Goal: Task Accomplishment & Management: Manage account settings

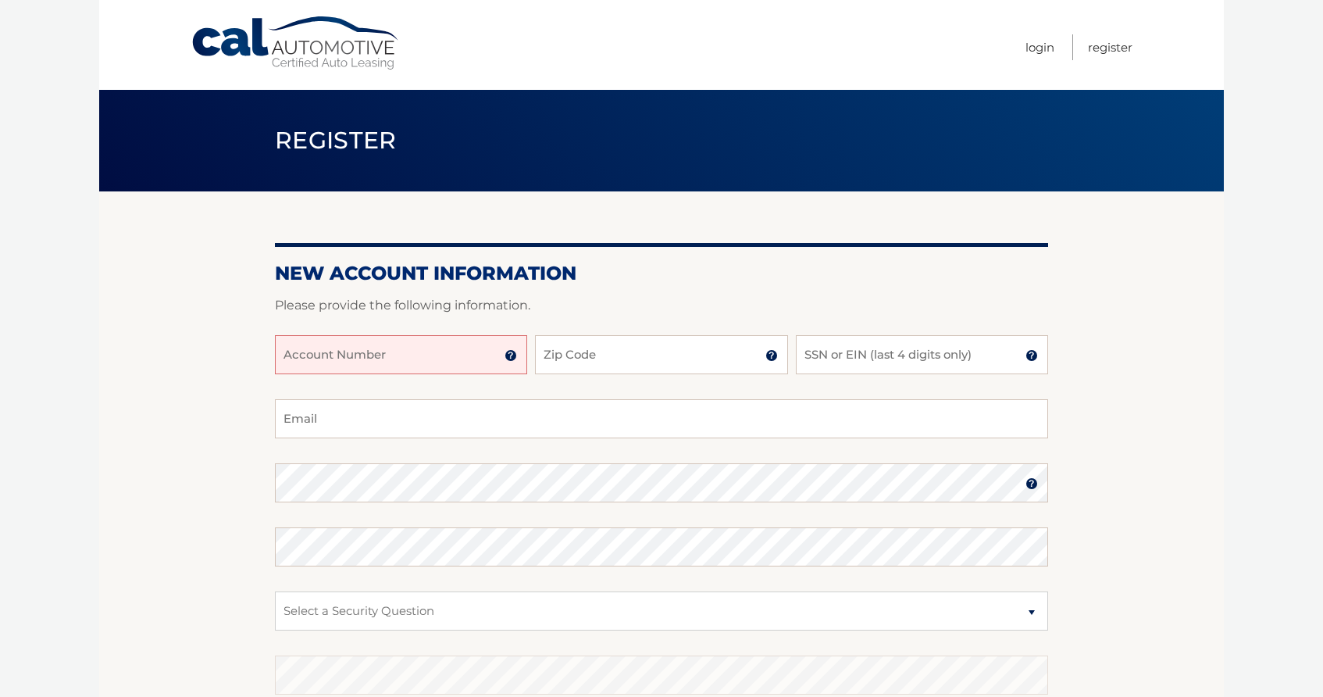
click at [365, 352] on input "Account Number" at bounding box center [401, 354] width 252 height 39
type input "44456020739"
click at [579, 361] on input "Zip Code" at bounding box center [661, 354] width 252 height 39
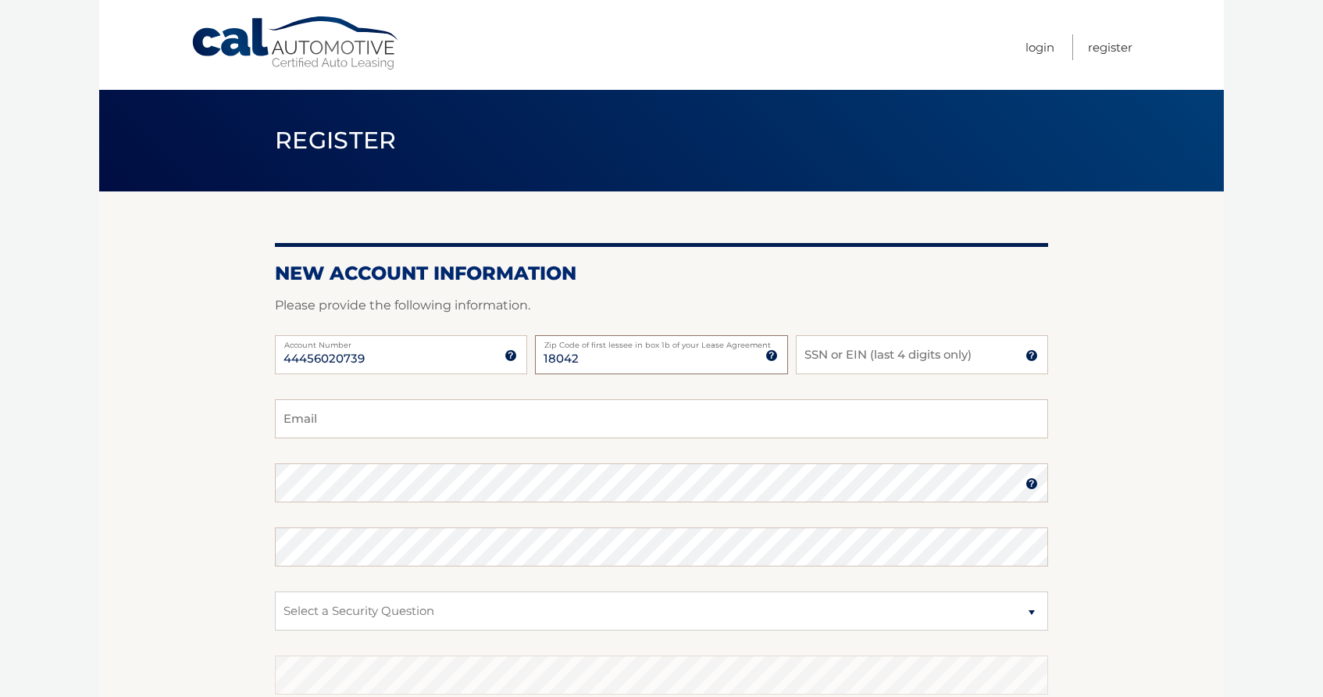
type input "18042"
click at [831, 357] on input "SSN or EIN (last 4 digits only)" at bounding box center [922, 354] width 252 height 39
type input "7307"
click at [319, 426] on input "Email" at bounding box center [661, 418] width 773 height 39
type input "Mark.Attix@gmail.com"
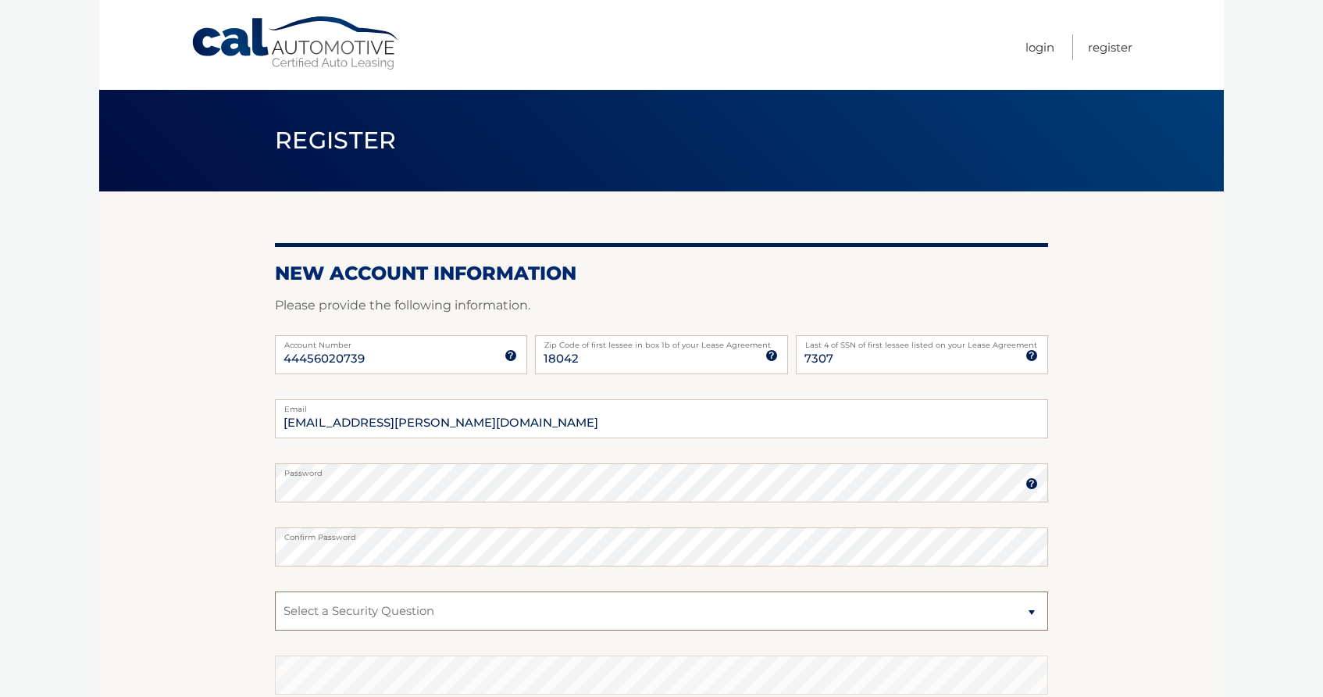
click at [327, 611] on select "Select a Security Question What was the name of your elementary school? What is…" at bounding box center [661, 610] width 773 height 39
select select "2"
click at [275, 591] on select "Select a Security Question What was the name of your elementary school? What is…" at bounding box center [661, 610] width 773 height 39
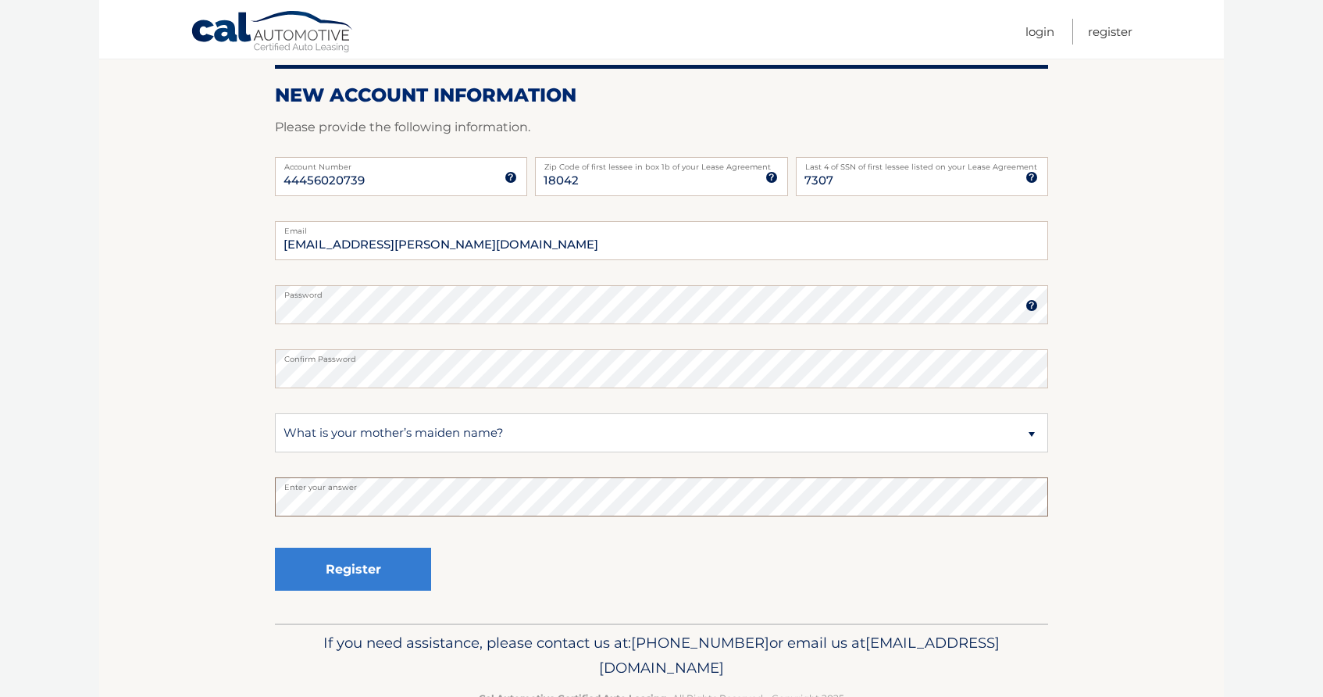
scroll to position [213, 0]
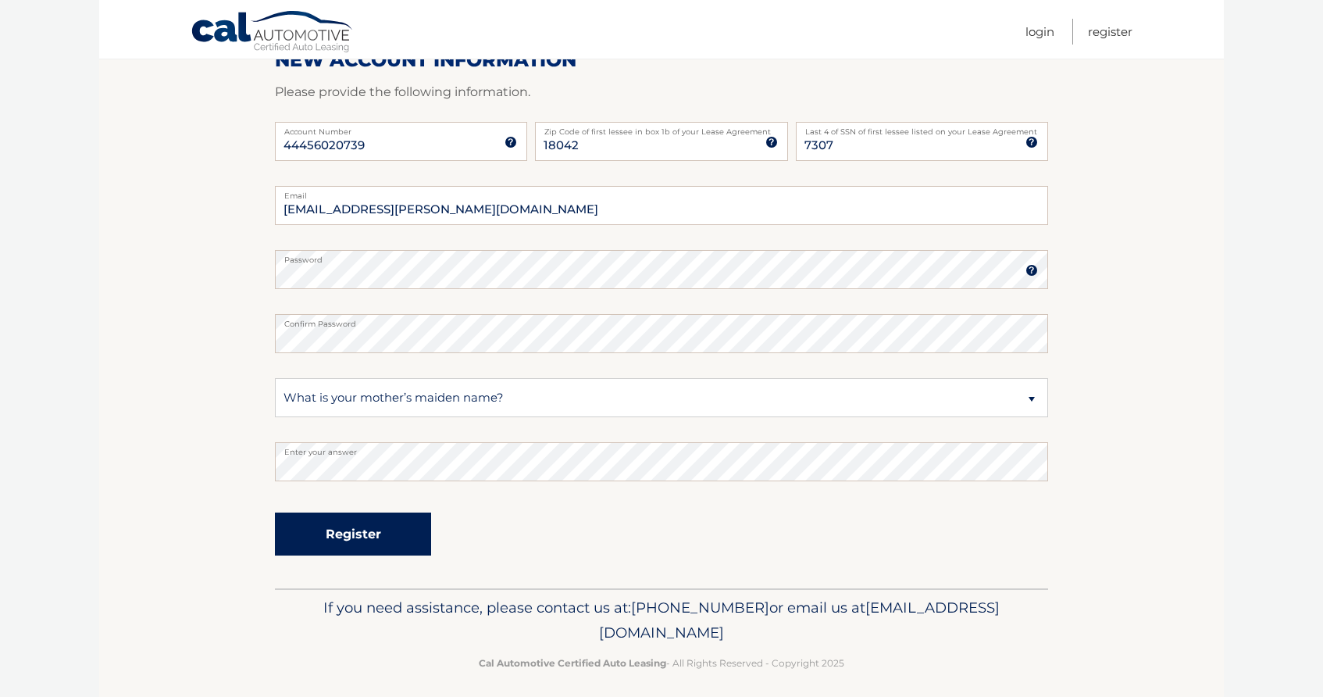
click at [375, 528] on button "Register" at bounding box center [353, 533] width 156 height 43
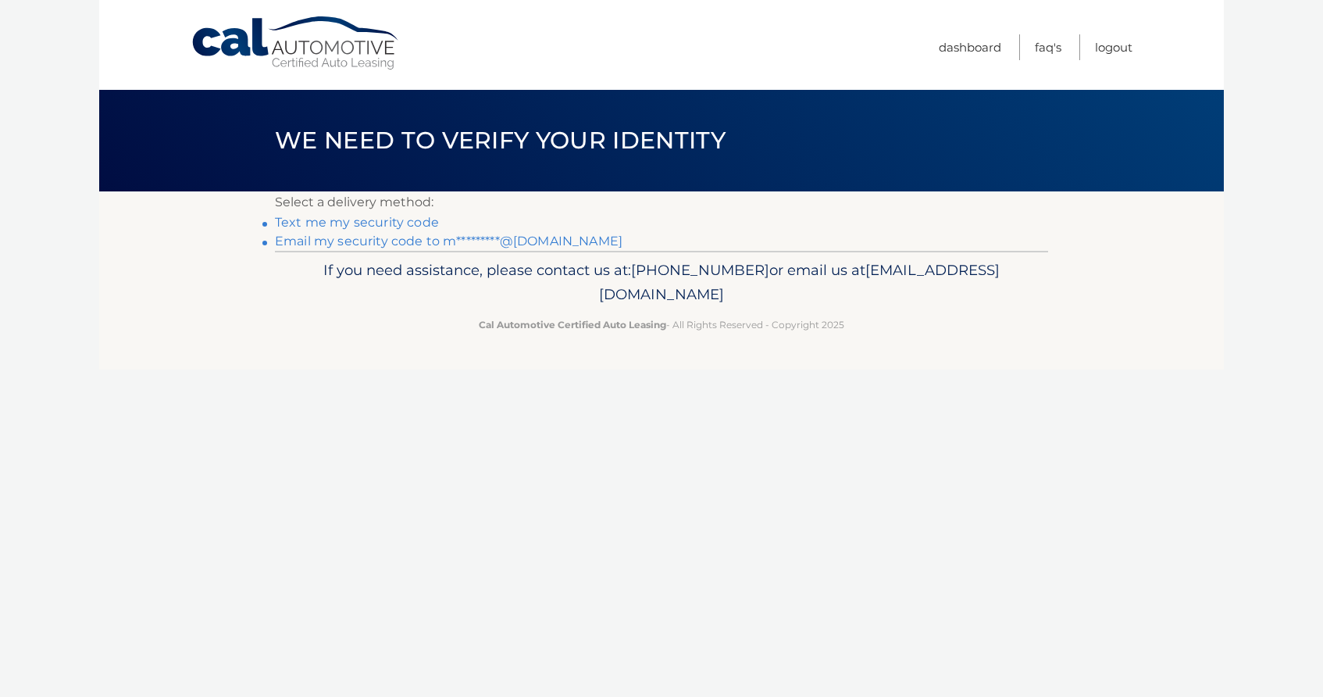
click at [369, 222] on link "Text me my security code" at bounding box center [357, 222] width 164 height 15
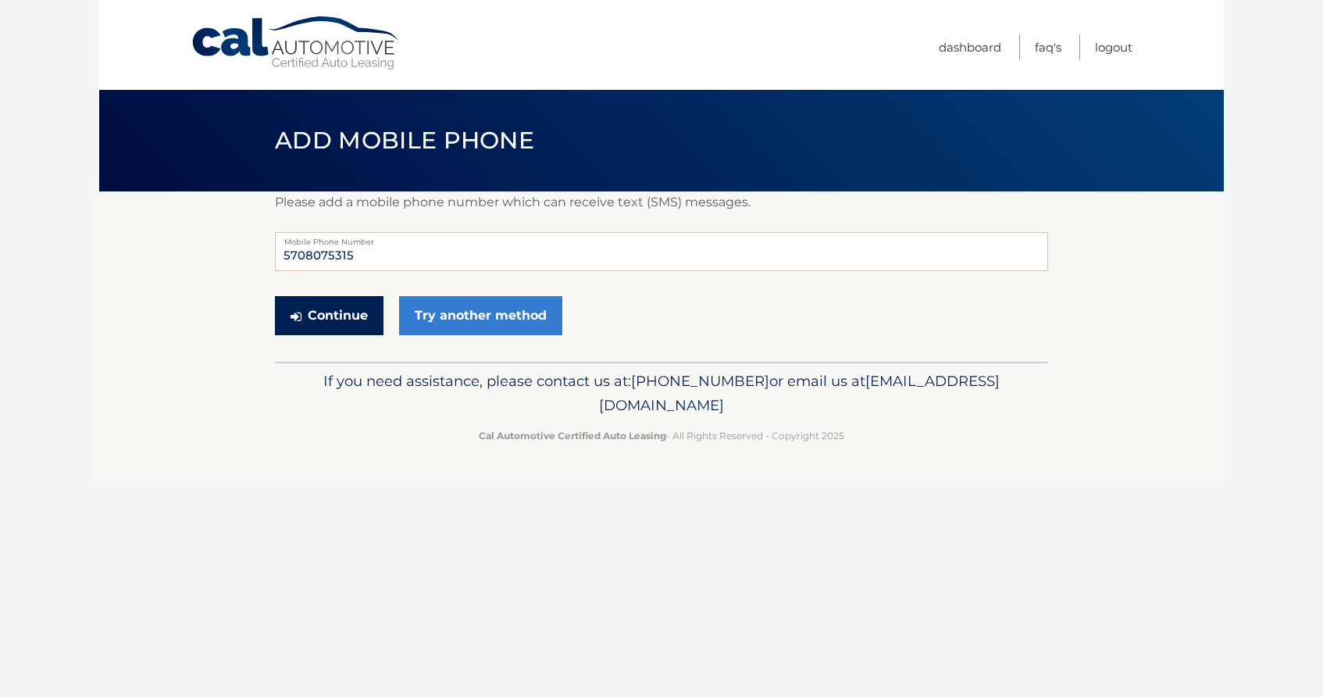
click at [340, 314] on button "Continue" at bounding box center [329, 315] width 109 height 39
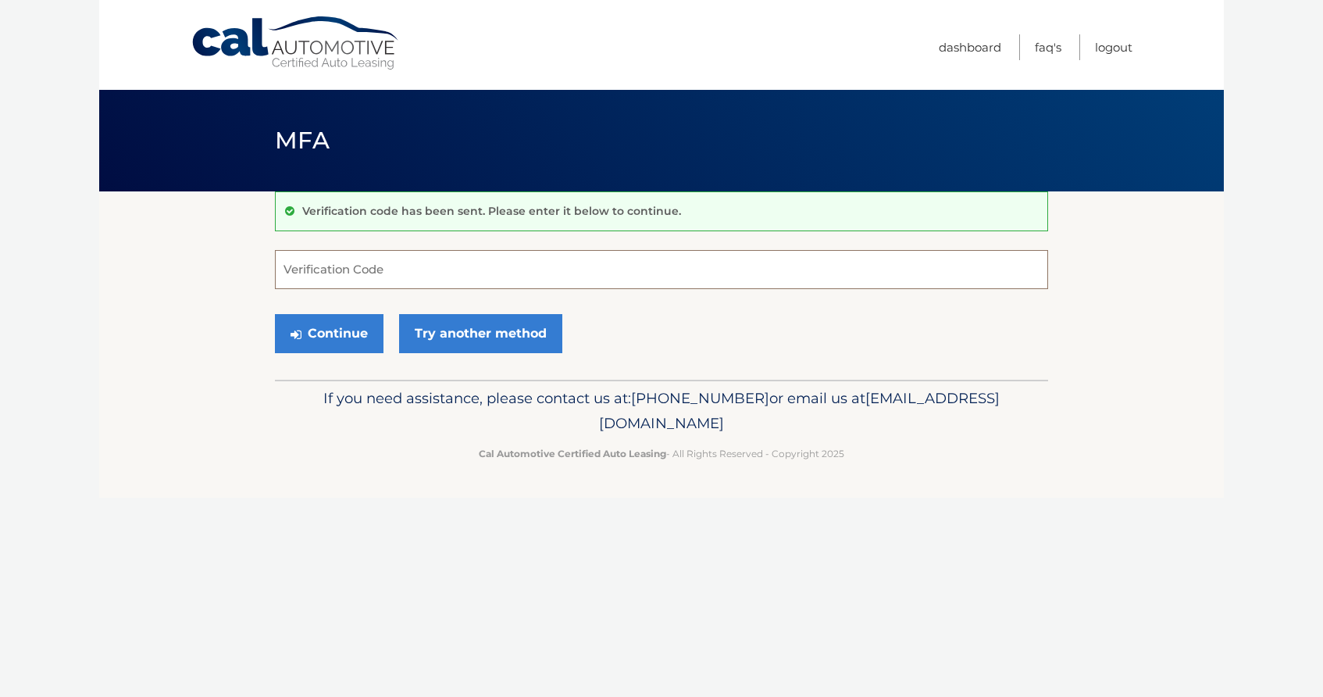
click at [325, 269] on input "Verification Code" at bounding box center [661, 269] width 773 height 39
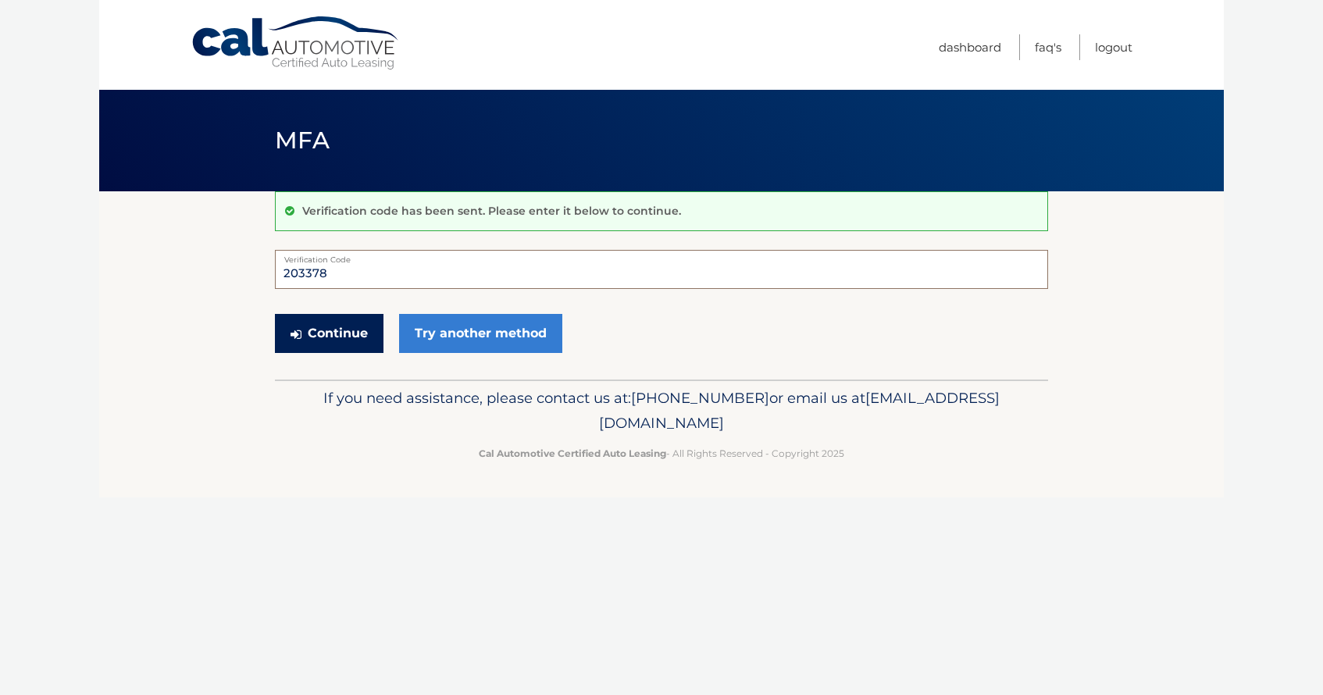
type input "203378"
click at [333, 339] on button "Continue" at bounding box center [329, 333] width 109 height 39
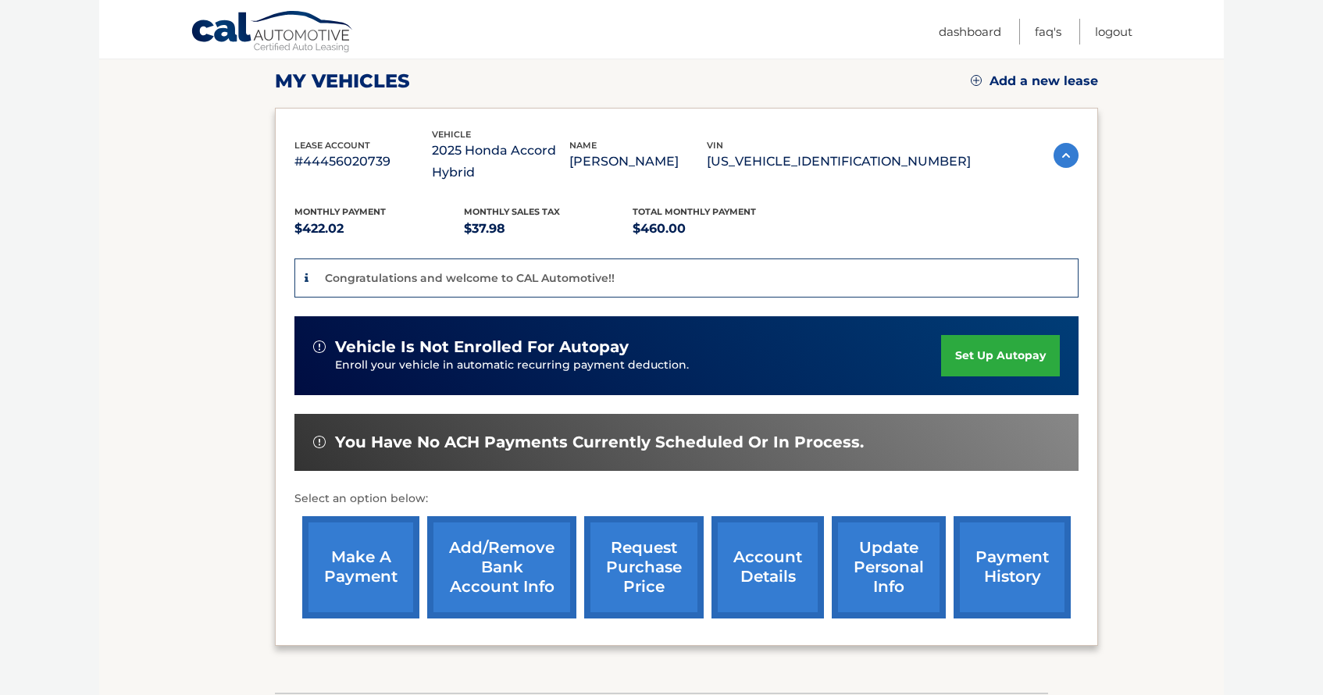
scroll to position [219, 0]
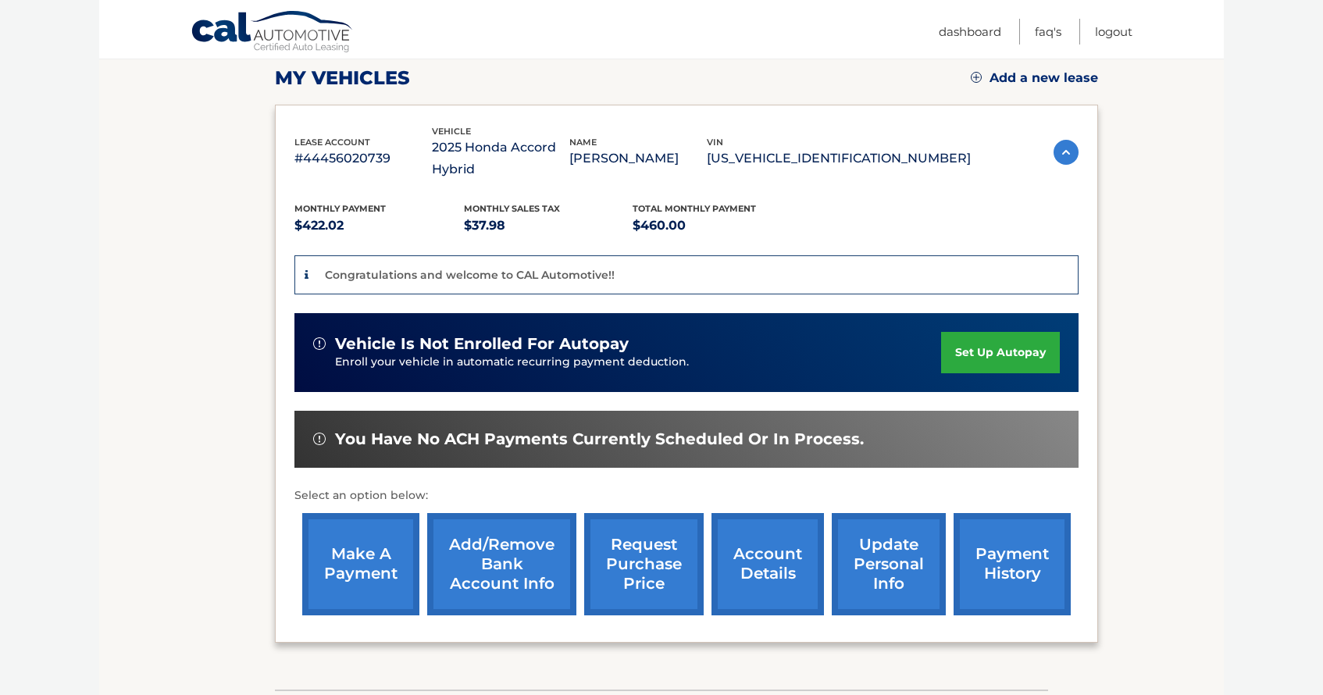
click at [318, 441] on img at bounding box center [319, 439] width 12 height 12
click at [971, 351] on link "set up autopay" at bounding box center [1000, 352] width 119 height 41
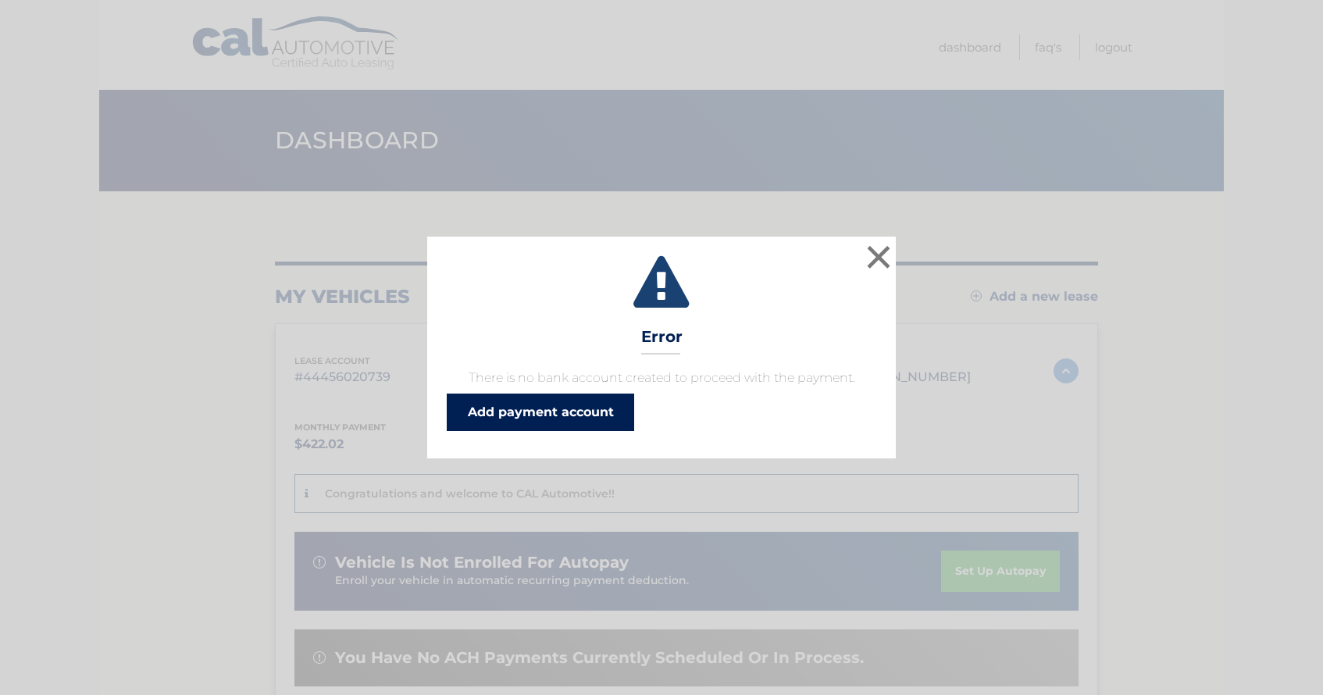
click at [558, 415] on link "Add payment account" at bounding box center [540, 412] width 187 height 37
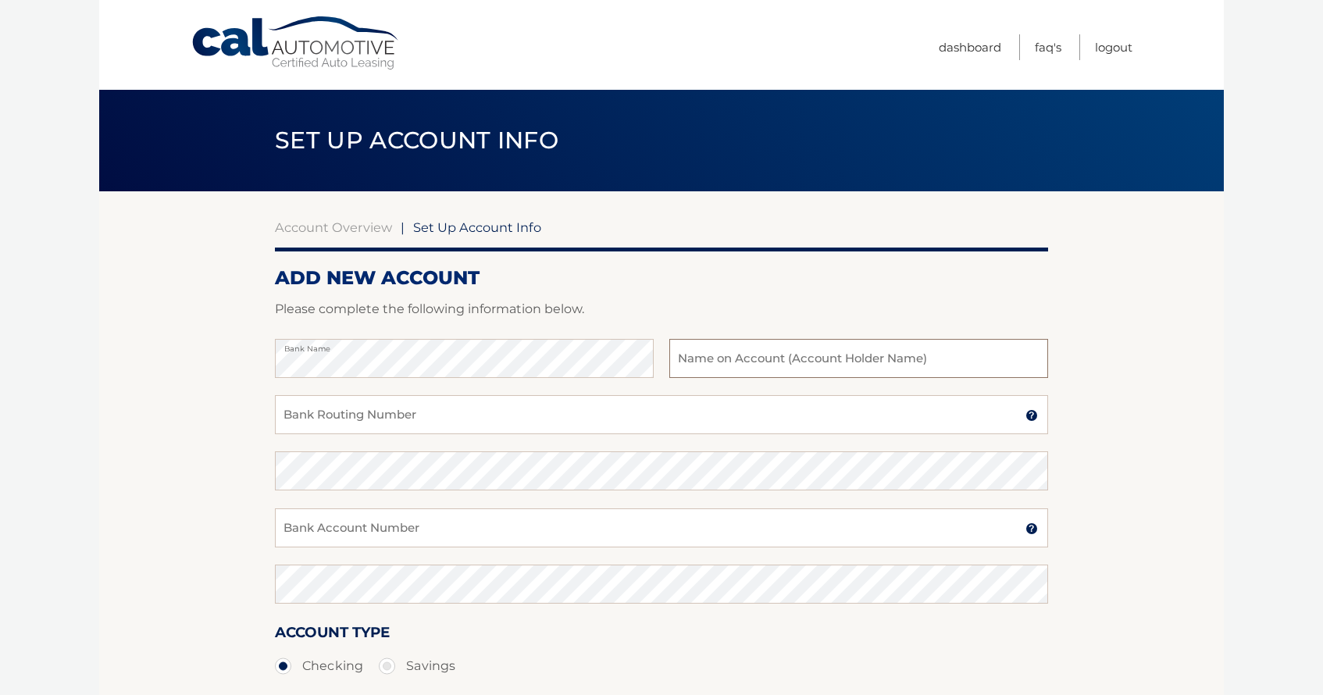
click at [694, 362] on input "text" at bounding box center [858, 358] width 379 height 39
type input "Mark Attix"
click at [330, 412] on input "Bank Routing Number" at bounding box center [661, 414] width 773 height 39
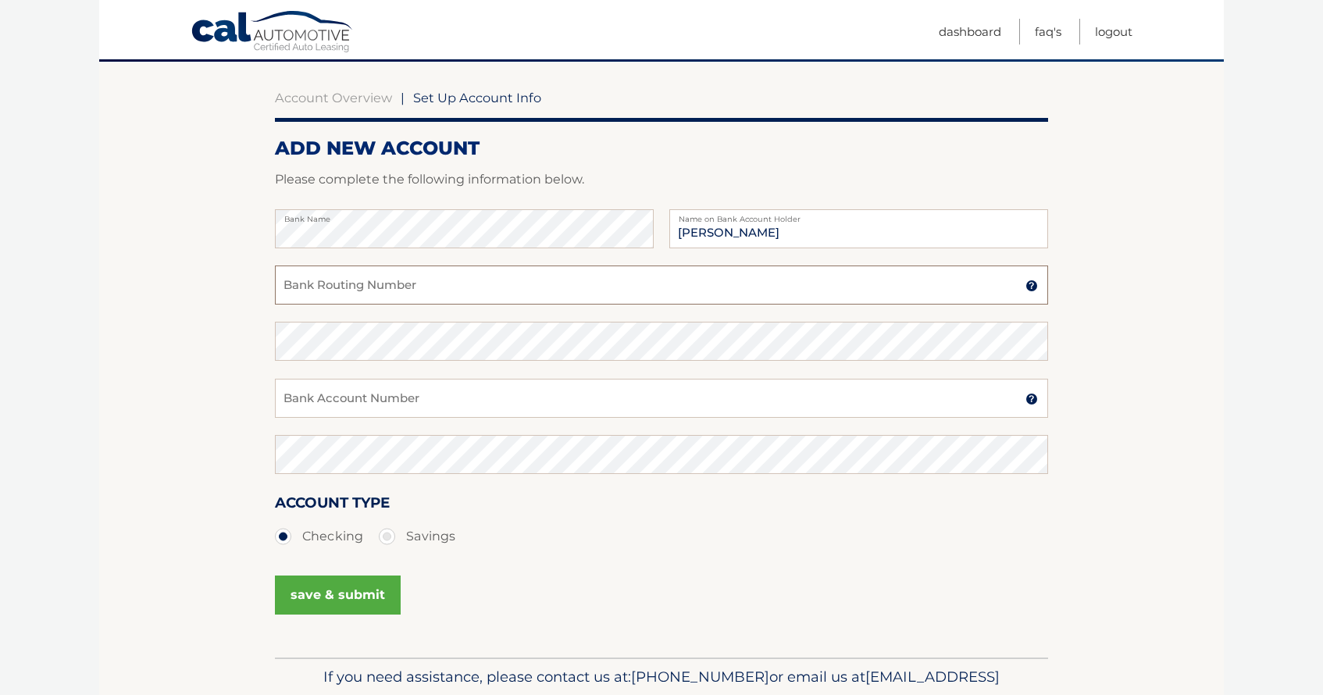
scroll to position [129, 0]
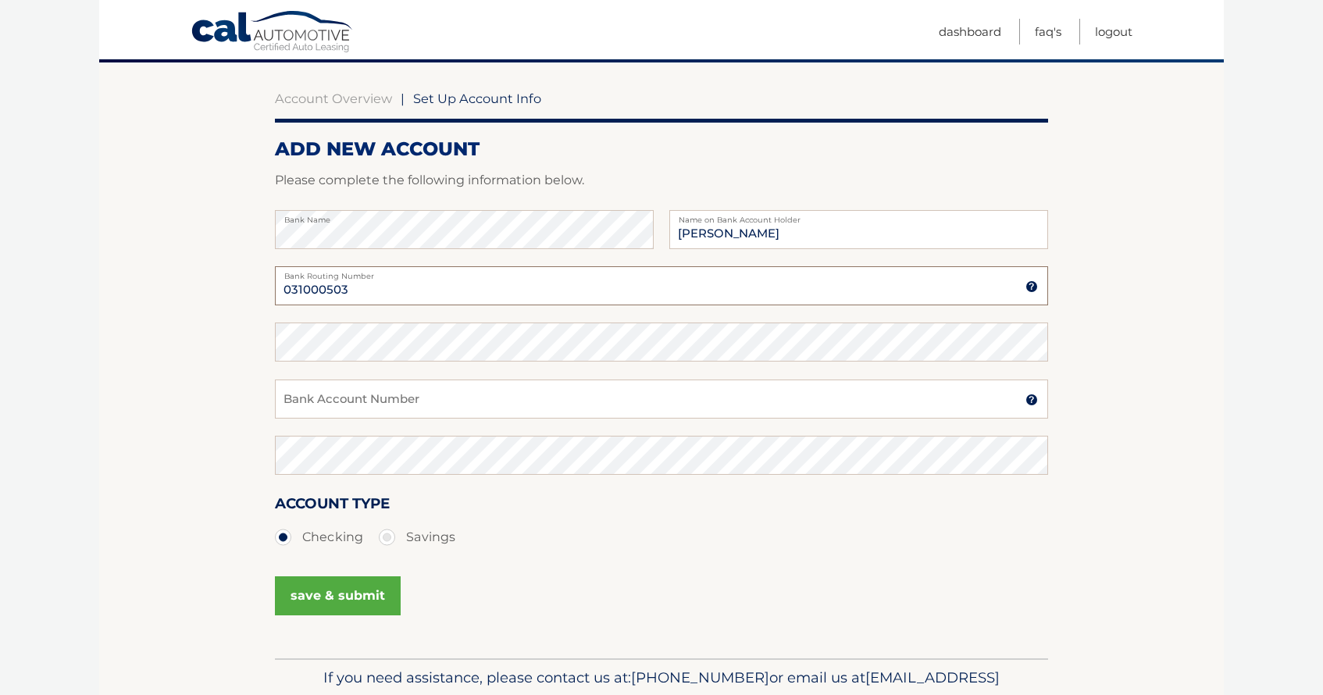
type input "031000503"
click at [324, 404] on input "Bank Account Number" at bounding box center [661, 399] width 773 height 39
type input "9831376356"
click at [337, 596] on button "save & submit" at bounding box center [338, 595] width 126 height 39
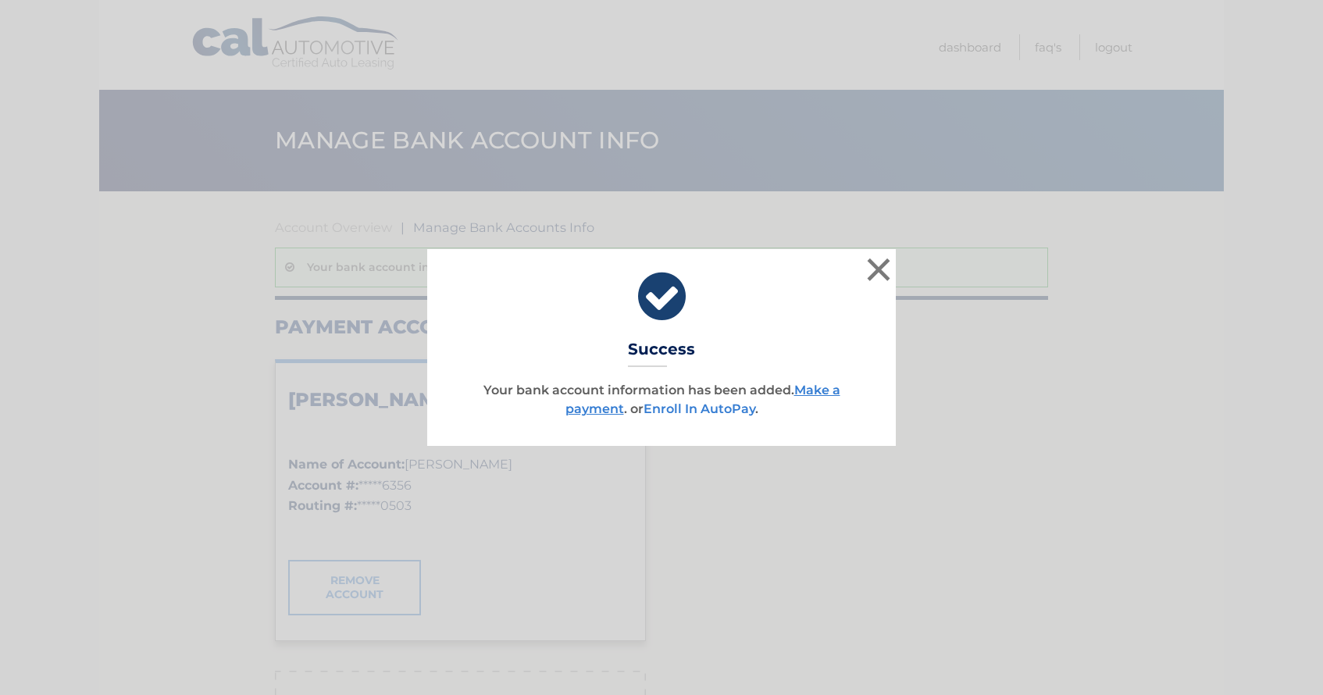
click at [692, 408] on link "Enroll In AutoPay" at bounding box center [699, 408] width 112 height 15
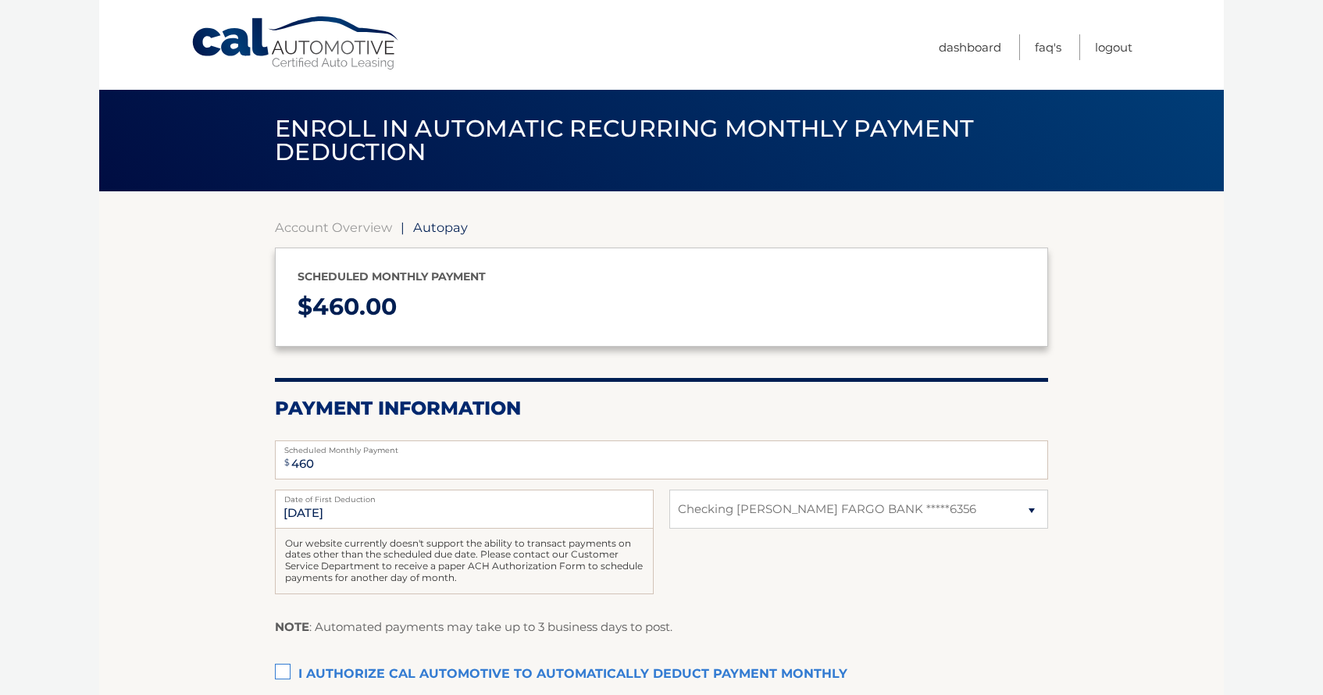
select select "MmU4ZmJjODgtM2QzYi00OGZjLThjM2QtODI1MGZhNTE1ZTM5"
click at [317, 522] on input "[DATE]" at bounding box center [464, 509] width 379 height 39
click at [306, 516] on input "[DATE]" at bounding box center [464, 509] width 379 height 39
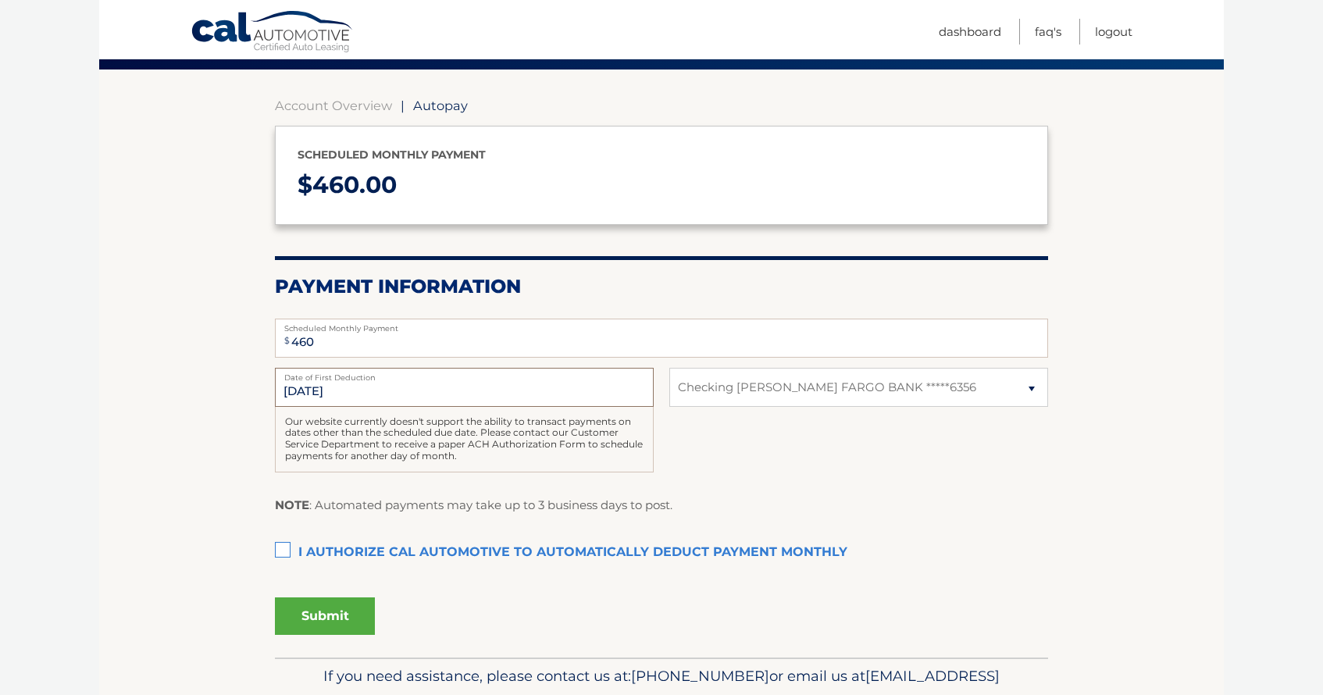
scroll to position [127, 0]
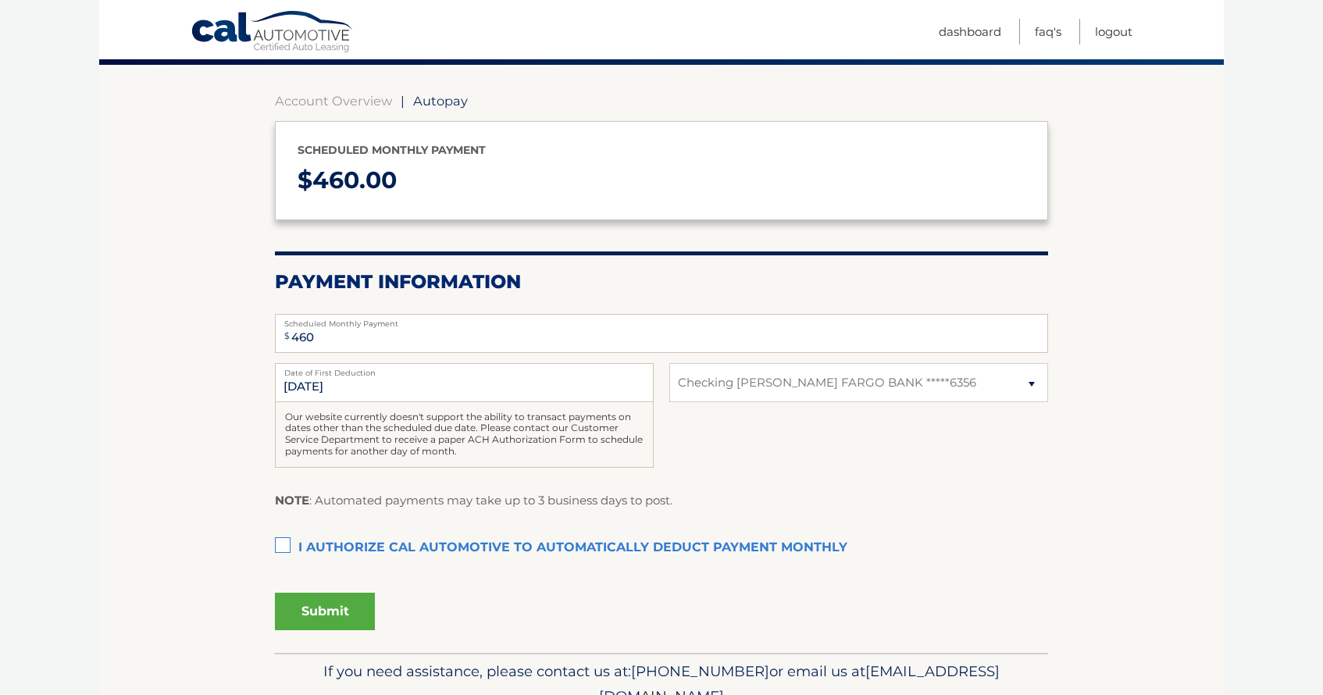
click at [280, 546] on label "I authorize cal automotive to automatically deduct payment monthly This checkbo…" at bounding box center [661, 548] width 773 height 31
click at [0, 0] on input "I authorize cal automotive to automatically deduct payment monthly This checkbo…" at bounding box center [0, 0] width 0 height 0
click at [328, 616] on button "Submit" at bounding box center [325, 611] width 100 height 37
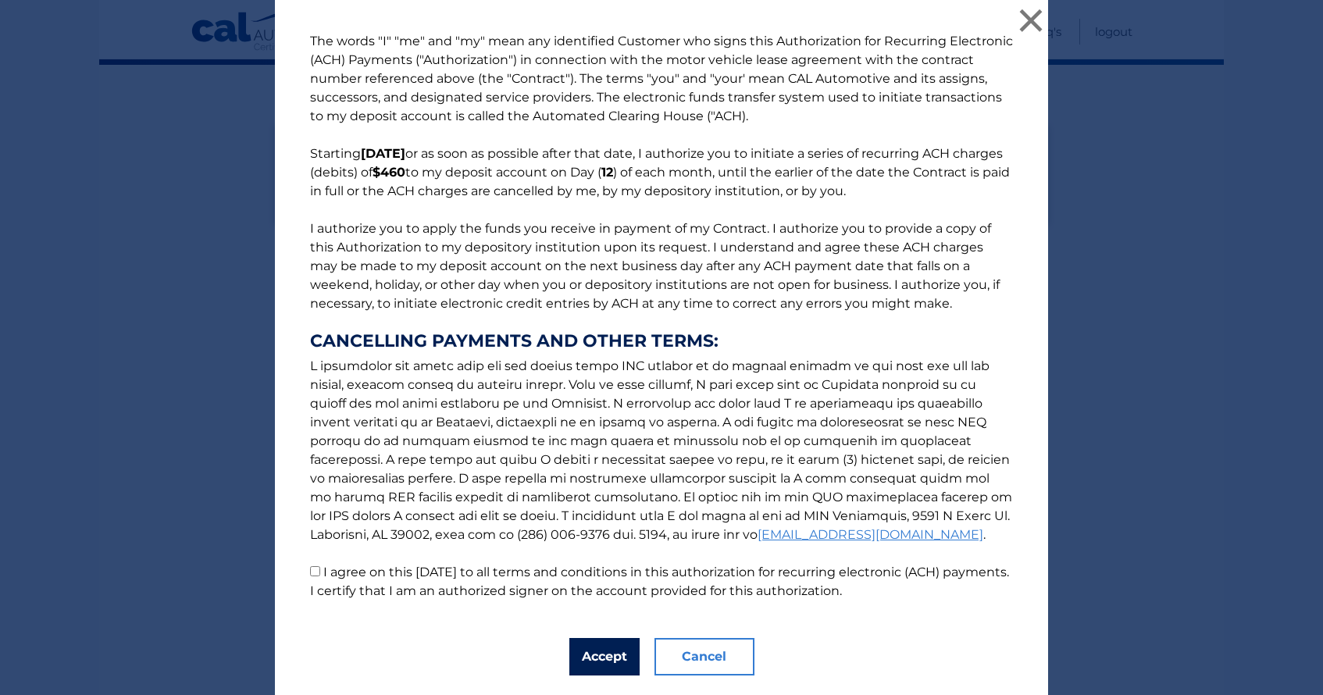
click at [608, 654] on button "Accept" at bounding box center [604, 656] width 70 height 37
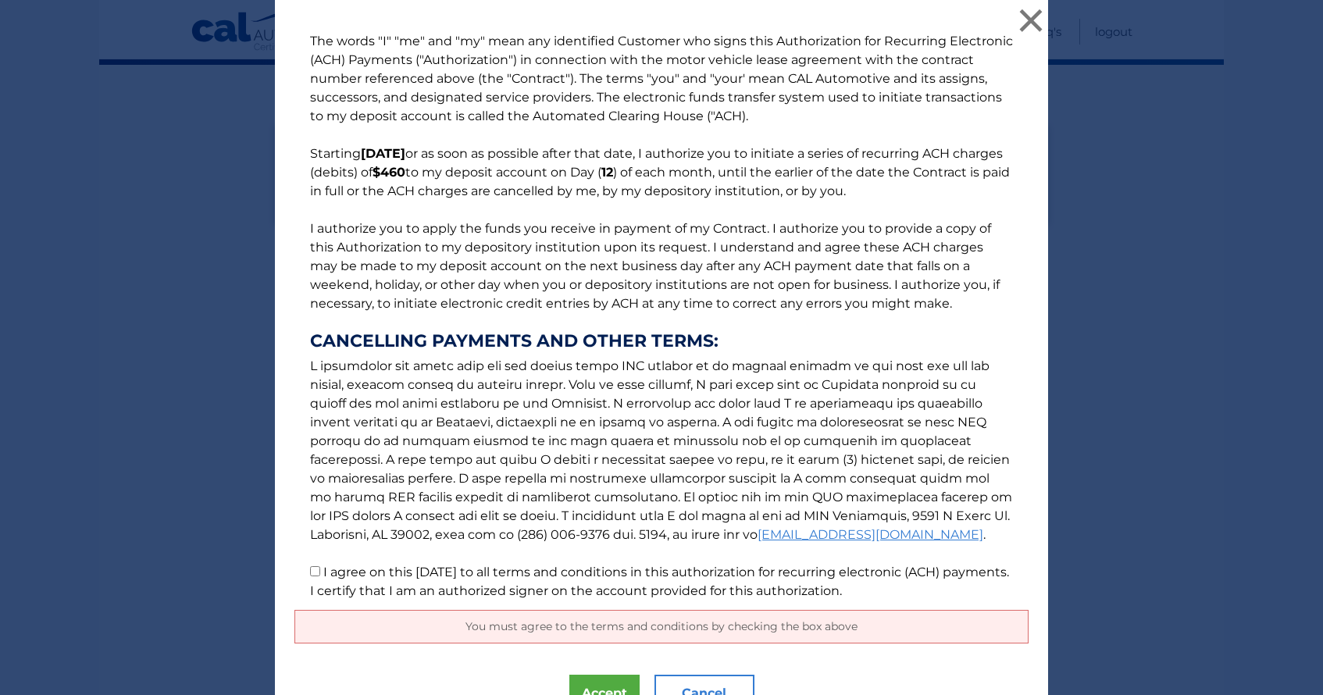
click at [314, 574] on input "I agree on this [DATE] to all terms and conditions in this authorization for re…" at bounding box center [315, 571] width 10 height 10
checkbox input "true"
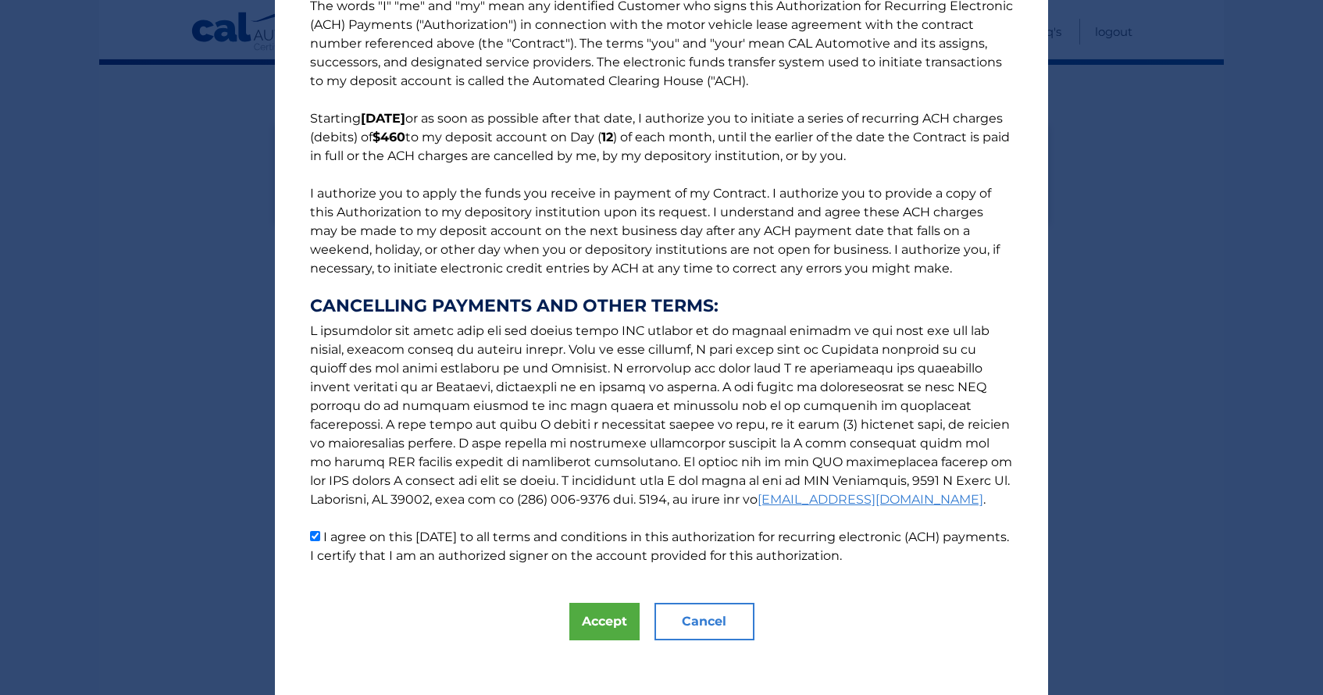
scroll to position [42, 0]
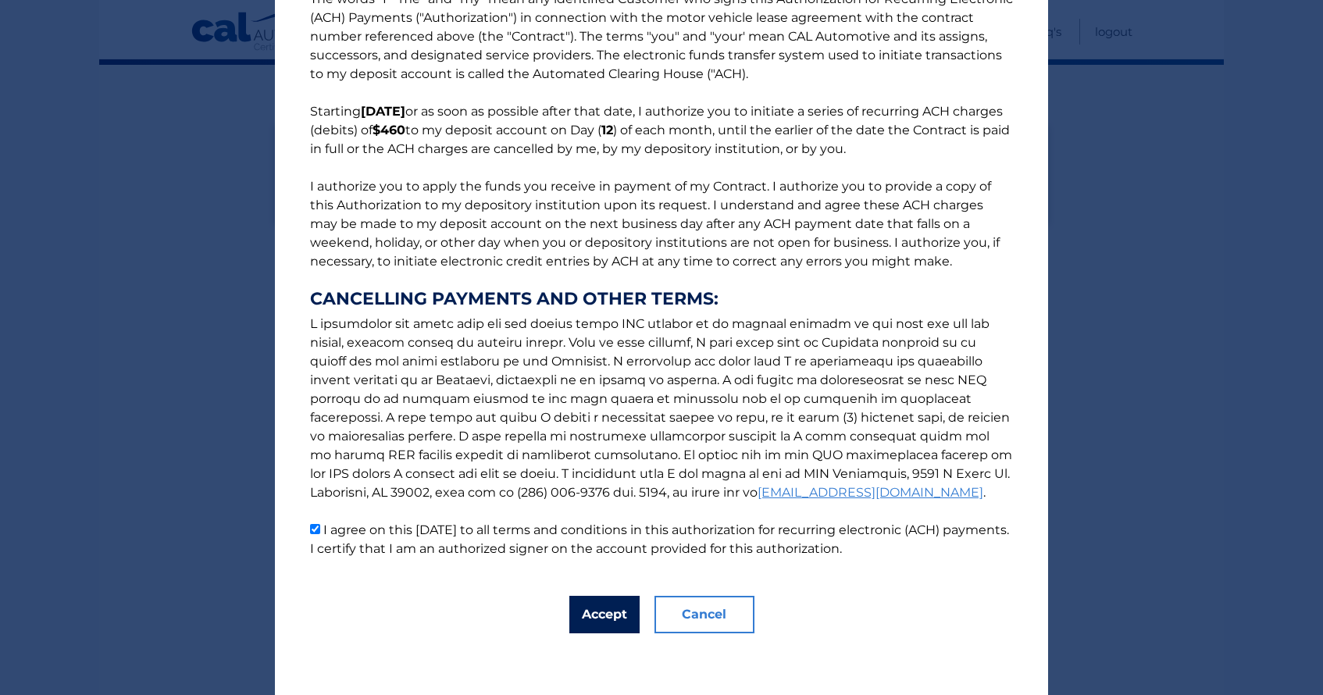
click at [611, 615] on button "Accept" at bounding box center [604, 614] width 70 height 37
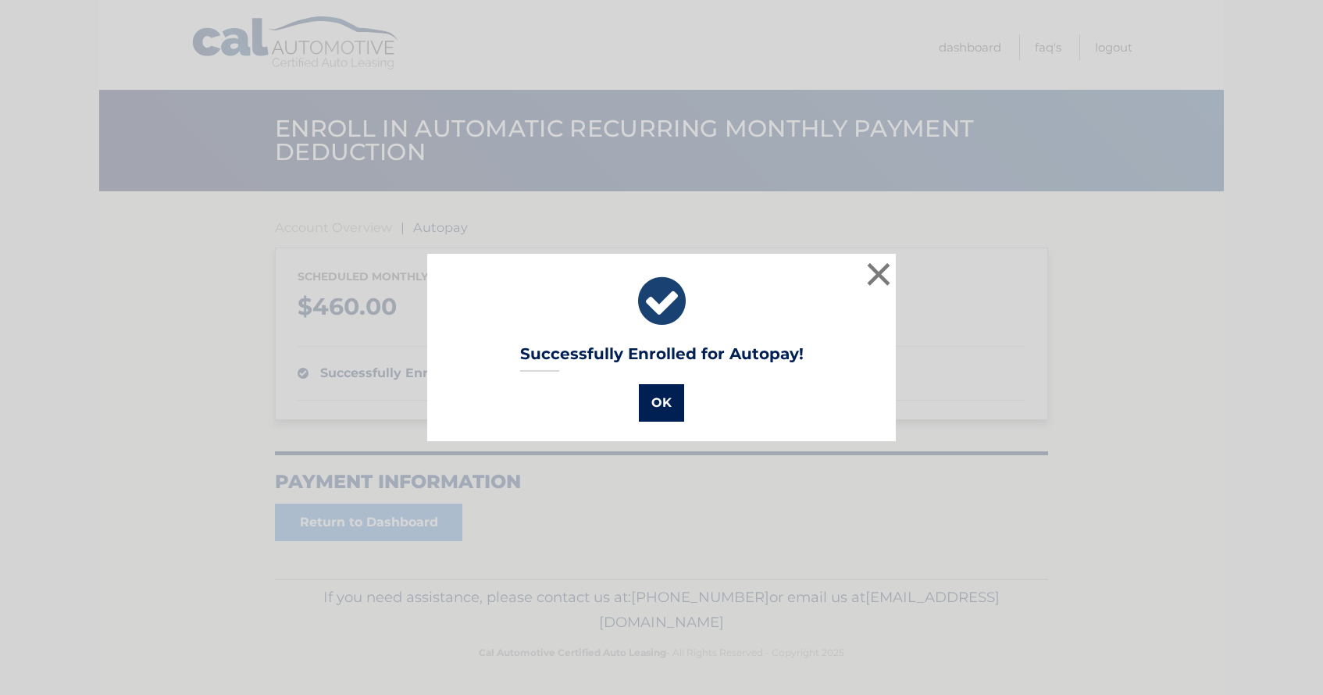
click at [664, 398] on button "OK" at bounding box center [661, 402] width 45 height 37
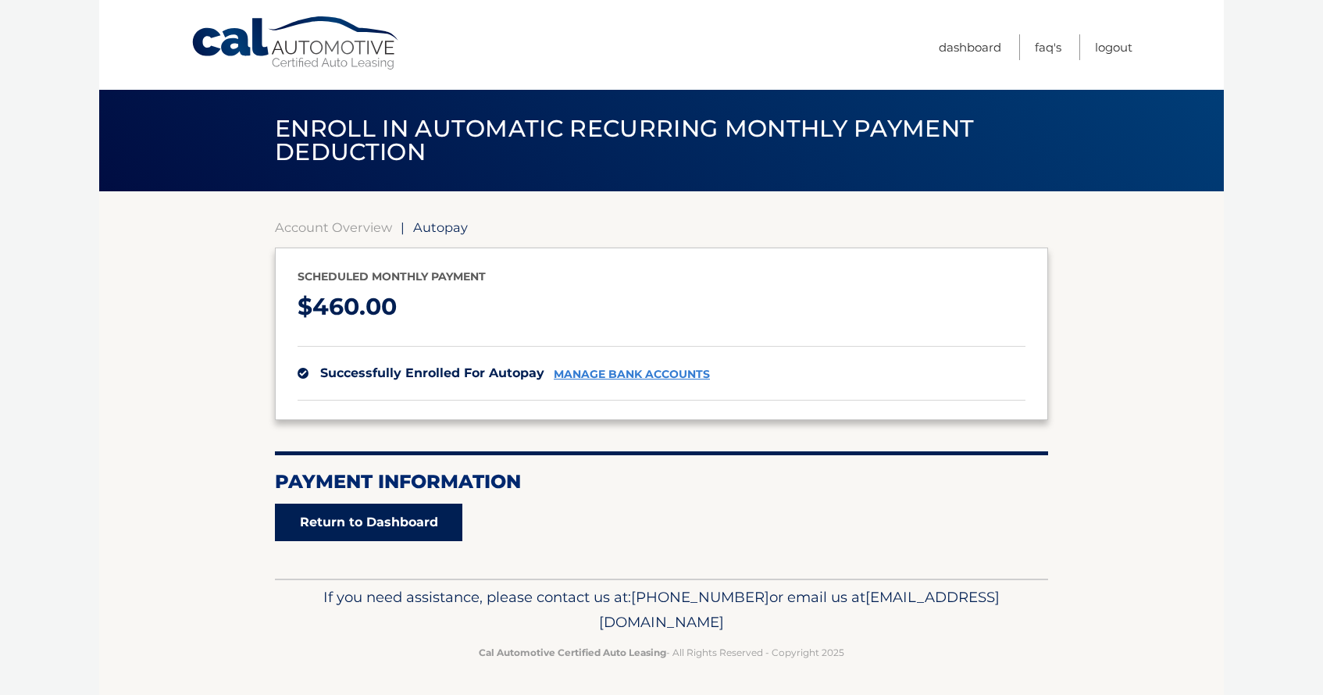
click at [398, 519] on link "Return to Dashboard" at bounding box center [368, 522] width 187 height 37
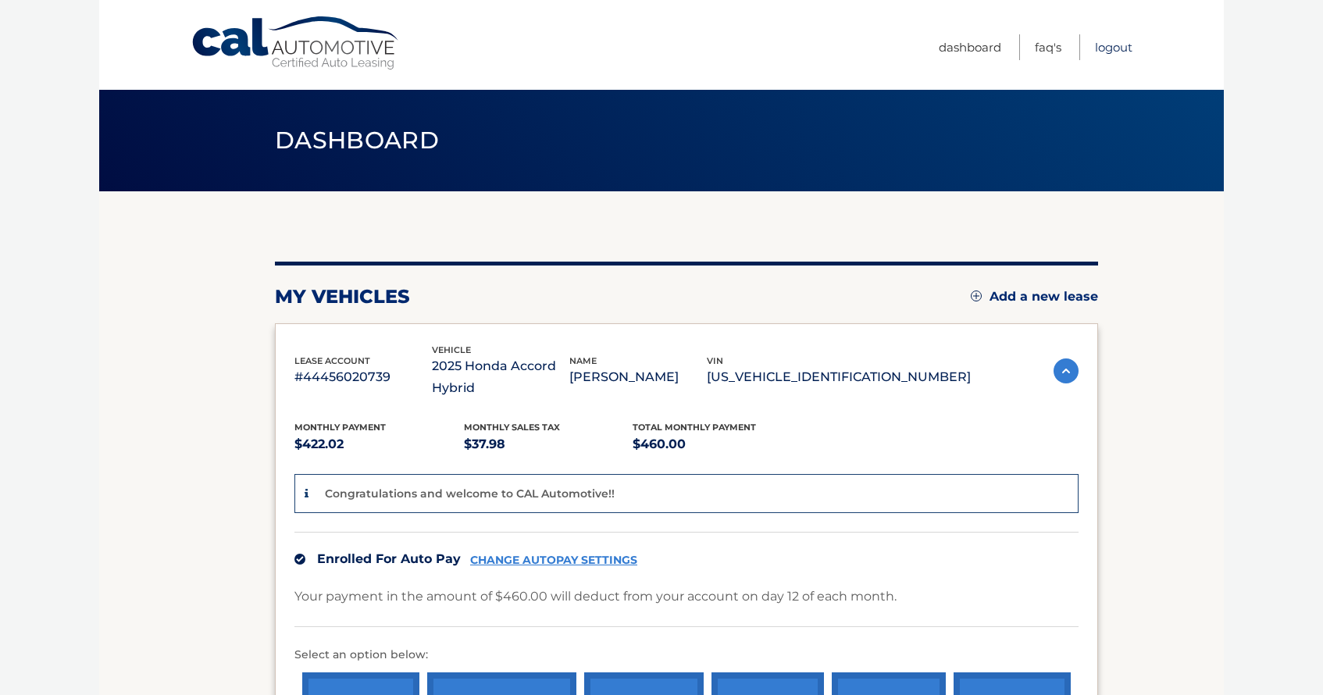
click at [1118, 45] on link "Logout" at bounding box center [1113, 47] width 37 height 26
